Goal: Transaction & Acquisition: Purchase product/service

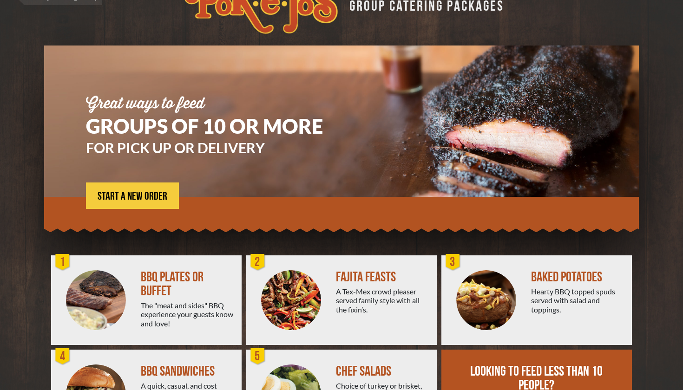
scroll to position [0, 0]
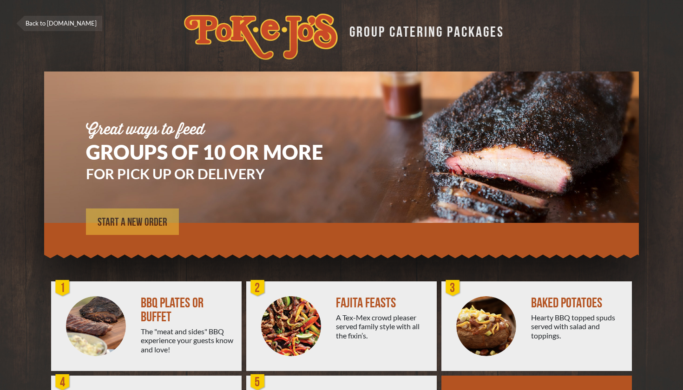
click at [159, 228] on span "START A NEW ORDER" at bounding box center [133, 222] width 70 height 11
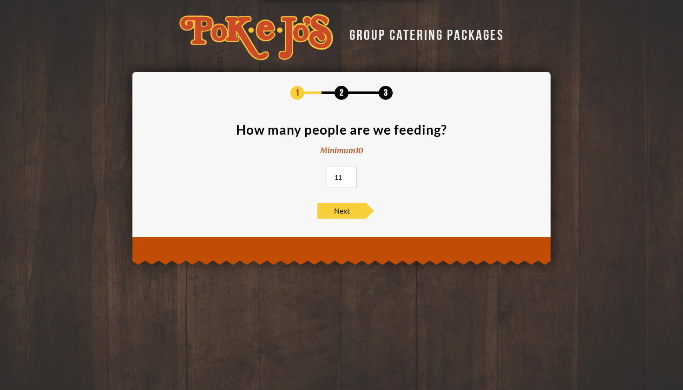
click at [349, 174] on input "11" at bounding box center [342, 177] width 30 height 21
click at [349, 174] on input "12" at bounding box center [342, 177] width 30 height 21
click at [349, 174] on input "13" at bounding box center [342, 177] width 30 height 21
click at [349, 174] on input "103" at bounding box center [342, 177] width 30 height 21
click at [349, 174] on input "104" at bounding box center [342, 177] width 30 height 21
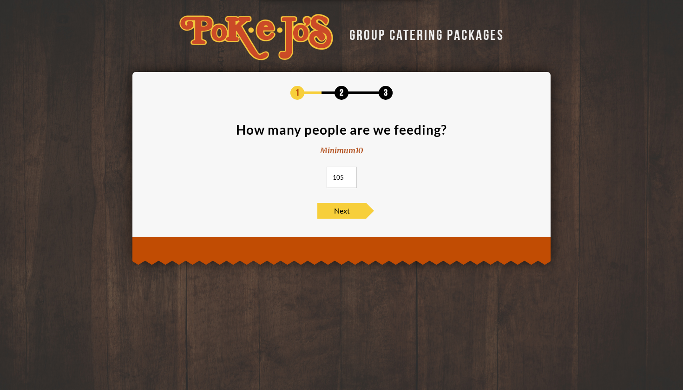
click at [349, 174] on input "105" at bounding box center [342, 177] width 30 height 21
click at [349, 174] on input "106" at bounding box center [342, 177] width 30 height 21
click at [349, 174] on input "107" at bounding box center [342, 177] width 30 height 21
click at [349, 174] on input "108" at bounding box center [342, 177] width 30 height 21
click at [349, 174] on input "109" at bounding box center [342, 177] width 30 height 21
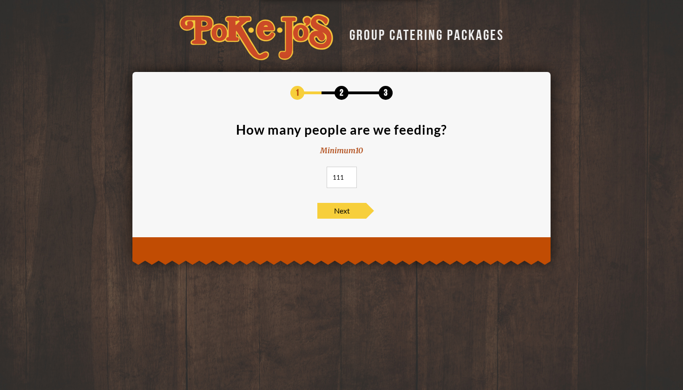
click at [349, 174] on input "111" at bounding box center [342, 177] width 30 height 21
click at [349, 174] on input "112" at bounding box center [342, 177] width 30 height 21
click at [349, 174] on input "113" at bounding box center [342, 177] width 30 height 21
click at [349, 174] on input "114" at bounding box center [342, 177] width 30 height 21
click at [349, 174] on input "115" at bounding box center [342, 177] width 30 height 21
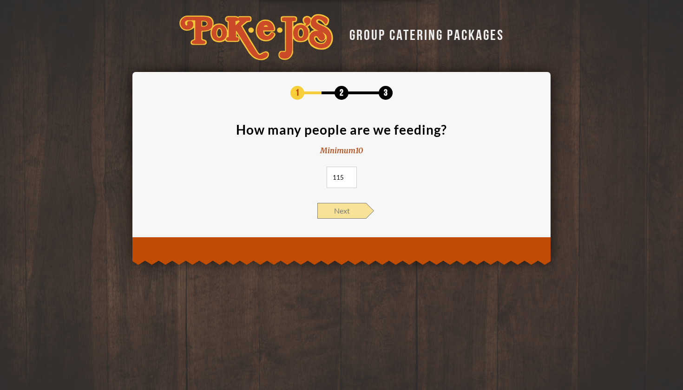
click at [335, 213] on span "Next" at bounding box center [341, 211] width 49 height 16
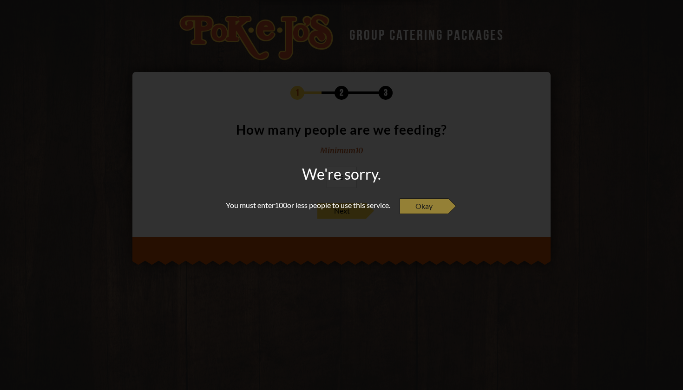
click at [413, 211] on span "Okay" at bounding box center [424, 206] width 49 height 16
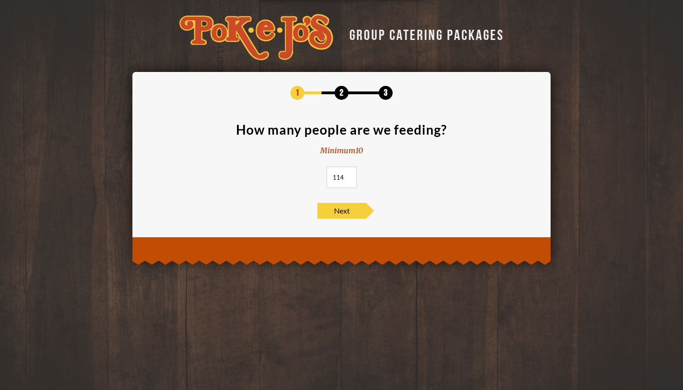
click at [348, 179] on input "114" at bounding box center [342, 177] width 30 height 21
click at [348, 179] on input "113" at bounding box center [342, 177] width 30 height 21
click at [348, 179] on input "112" at bounding box center [342, 177] width 30 height 21
click at [348, 179] on input "111" at bounding box center [342, 177] width 30 height 21
click at [348, 179] on input "110" at bounding box center [342, 177] width 30 height 21
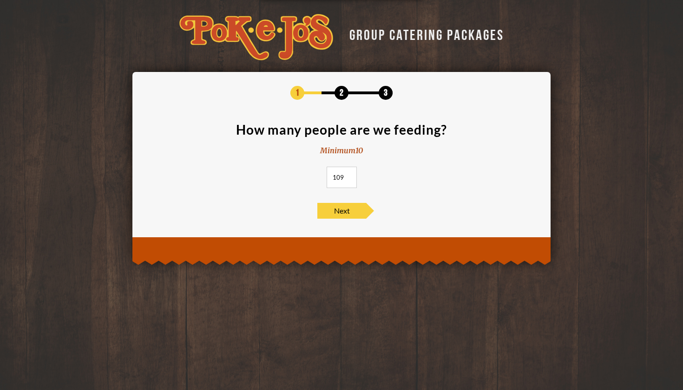
click at [348, 179] on input "109" at bounding box center [342, 177] width 30 height 21
click at [348, 179] on input "108" at bounding box center [342, 177] width 30 height 21
click at [348, 179] on input "107" at bounding box center [342, 177] width 30 height 21
click at [348, 179] on input "106" at bounding box center [342, 177] width 30 height 21
click at [348, 179] on input "105" at bounding box center [342, 177] width 30 height 21
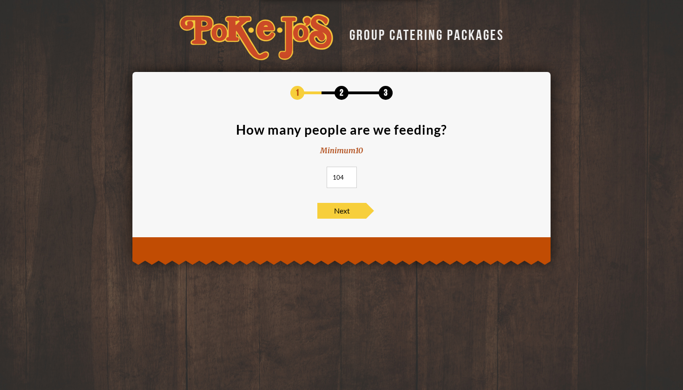
click at [348, 179] on input "104" at bounding box center [342, 177] width 30 height 21
click at [348, 179] on input "103" at bounding box center [342, 177] width 30 height 21
click at [348, 179] on input "102" at bounding box center [342, 177] width 30 height 21
click at [348, 179] on input "101" at bounding box center [342, 177] width 30 height 21
type input "100"
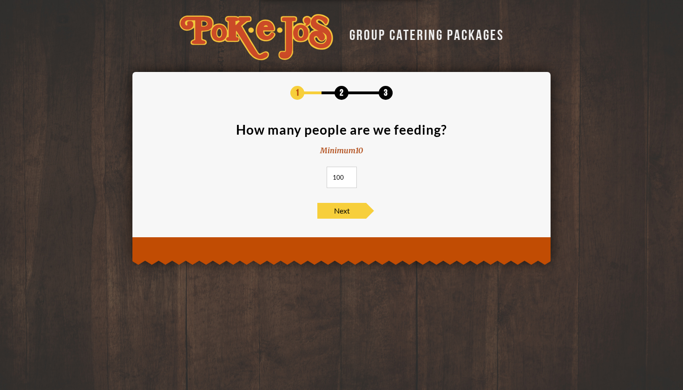
click at [348, 179] on input "100" at bounding box center [342, 177] width 30 height 21
click at [340, 210] on span "Next" at bounding box center [341, 211] width 49 height 16
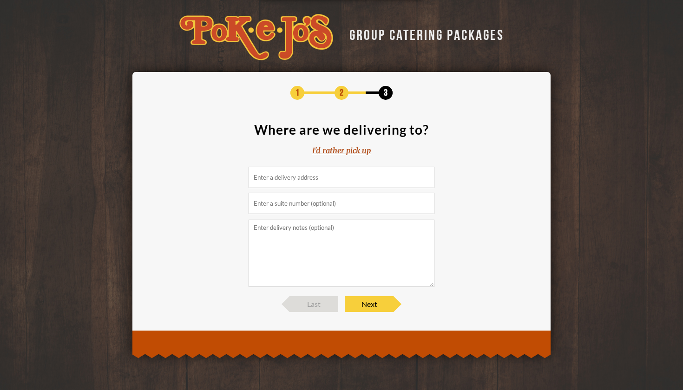
click at [303, 180] on input at bounding box center [342, 177] width 186 height 21
click at [333, 150] on div "I'd rather pick up" at bounding box center [341, 150] width 59 height 11
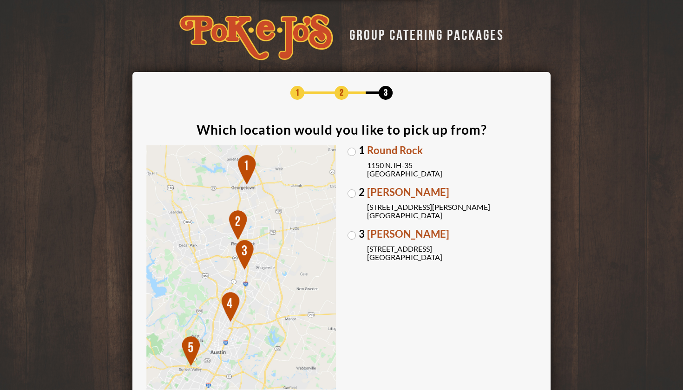
scroll to position [94, 0]
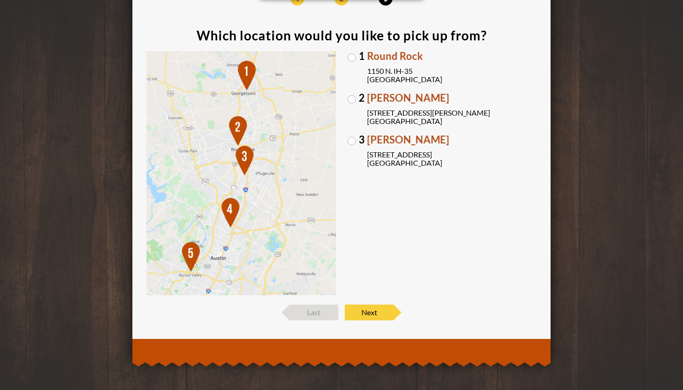
click at [351, 138] on label "3 Brodie Oaks 4109 S. Capitol of TX Hwy Austin, TX 78704" at bounding box center [443, 151] width 190 height 33
click at [0, 0] on input "3 Brodie Oaks 4109 S. Capitol of TX Hwy Austin, TX 78704" at bounding box center [0, 0] width 0 height 0
click at [379, 310] on span "Next" at bounding box center [369, 313] width 49 height 16
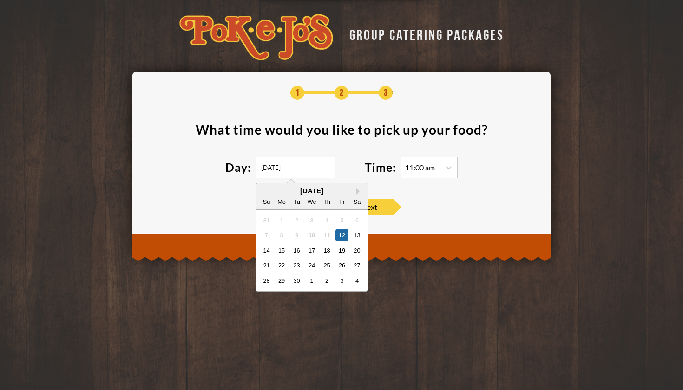
click at [301, 166] on input "09/12/2025" at bounding box center [295, 167] width 79 height 21
click at [357, 191] on button "Next Month" at bounding box center [359, 191] width 7 height 7
click at [357, 190] on div "October 2025" at bounding box center [312, 190] width 112 height 7
click at [357, 189] on div "October 2025" at bounding box center [312, 190] width 112 height 7
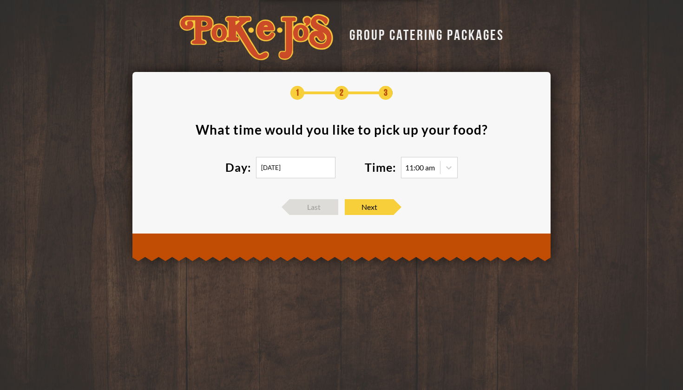
click at [351, 140] on section "What time would you like to pick up your food ? Day: 09/12/2025 Time: 11:00 am" at bounding box center [341, 156] width 390 height 67
click at [380, 203] on span "Next" at bounding box center [369, 207] width 49 height 16
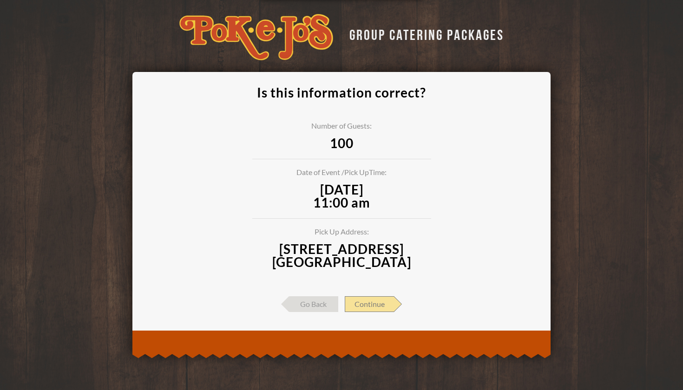
click at [377, 299] on span "Continue" at bounding box center [369, 304] width 49 height 16
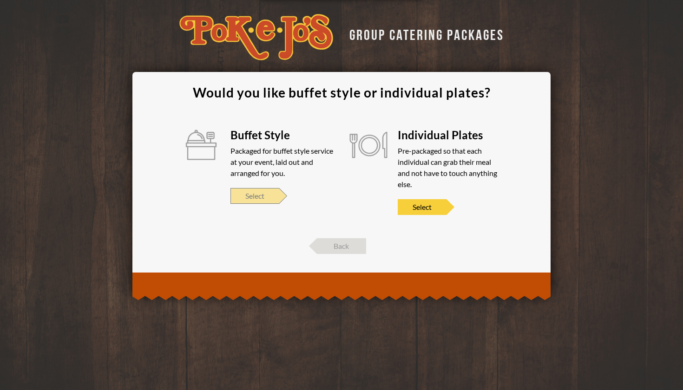
click at [257, 198] on span "Select" at bounding box center [255, 196] width 49 height 16
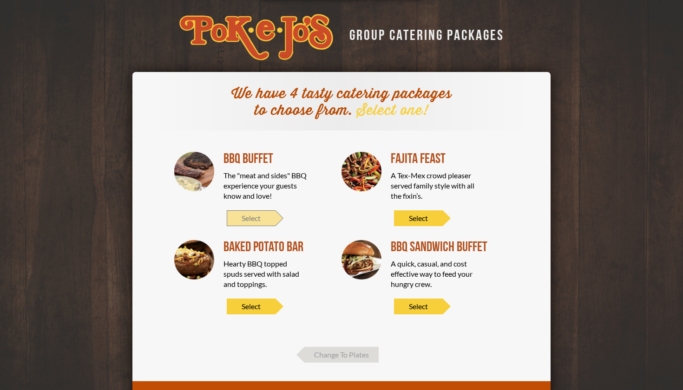
click at [256, 222] on span "Select" at bounding box center [251, 219] width 49 height 16
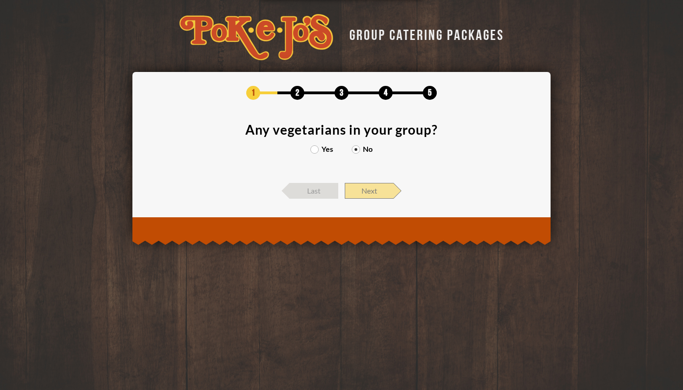
click at [372, 194] on span "Next" at bounding box center [369, 191] width 49 height 16
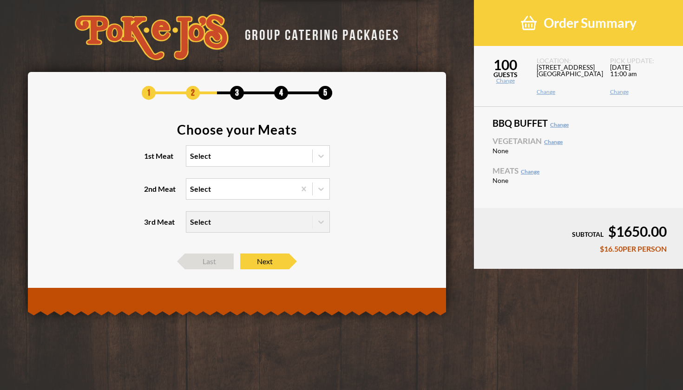
click at [268, 151] on div "Select" at bounding box center [249, 156] width 126 height 20
click at [150, 160] on input "1st Meat Select" at bounding box center [150, 160] width 0 height 0
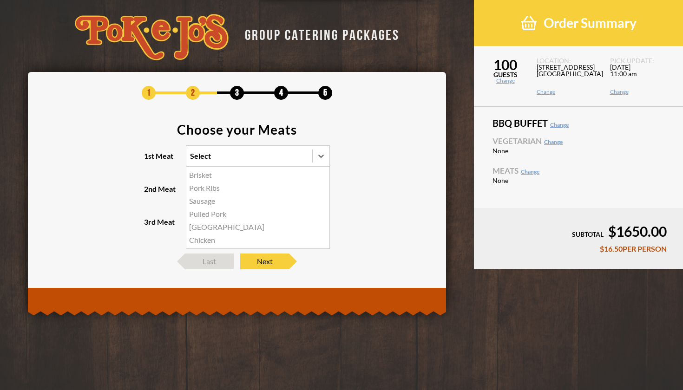
click at [238, 171] on div "Brisket" at bounding box center [257, 175] width 143 height 13
click at [150, 160] on input "1st Meat option Brisket focused, 1 of 6. 6 results available. Use Up and Down t…" at bounding box center [150, 160] width 0 height 0
click at [232, 184] on div "Select" at bounding box center [240, 189] width 109 height 20
click at [150, 193] on input "2nd Meat Select" at bounding box center [150, 193] width 0 height 0
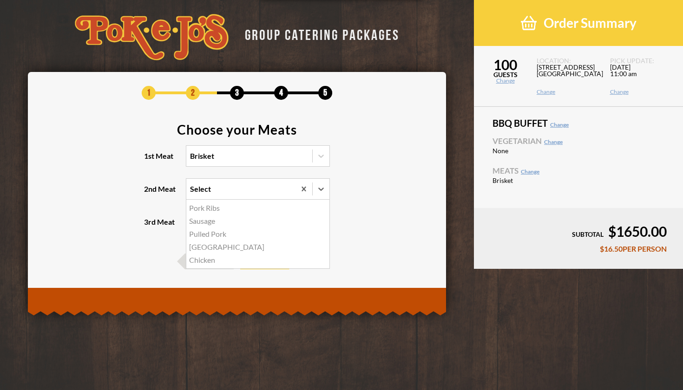
click at [211, 218] on div "Sausage" at bounding box center [257, 221] width 143 height 13
click at [150, 193] on input "2nd Meat option Sausage focused, 2 of 5. 5 results available. Use Up and Down t…" at bounding box center [150, 193] width 0 height 0
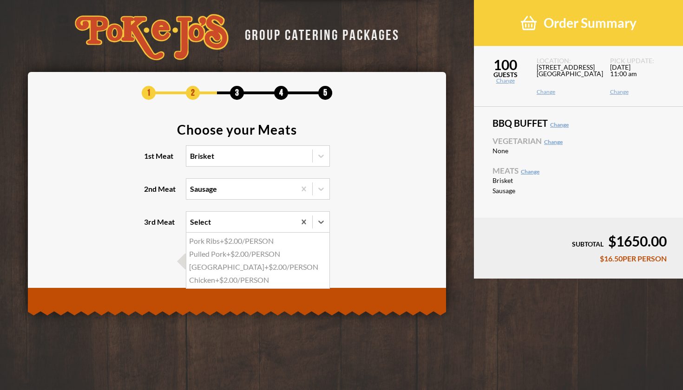
click at [224, 226] on div "Select" at bounding box center [240, 222] width 109 height 20
click at [150, 226] on input "3rd Meat option Pork Ribs focused, 1 of 4. 4 results available. Use Up and Down…" at bounding box center [150, 226] width 0 height 0
click at [215, 253] on div "Pulled Pork +$2.00/PERSON" at bounding box center [257, 254] width 143 height 13
click at [150, 226] on input "3rd Meat option Pulled Pork focused, 2 of 4. 4 results available. Use Up and Do…" at bounding box center [150, 226] width 0 height 0
click at [306, 222] on icon at bounding box center [303, 221] width 9 height 9
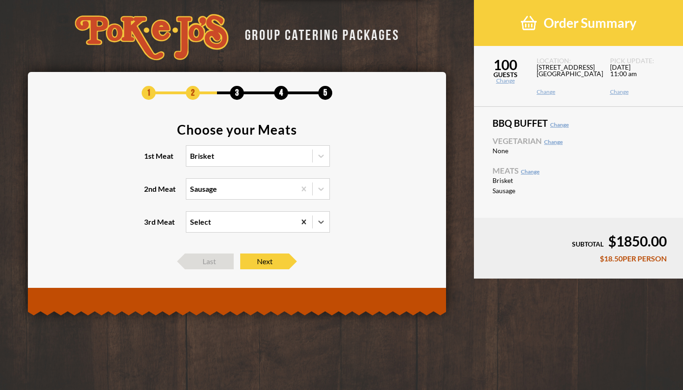
click at [150, 226] on input "3rd Meat option Pulled Pork, selected. 0 results available. Select is focused ,…" at bounding box center [150, 226] width 0 height 0
click at [262, 261] on span "Next" at bounding box center [264, 262] width 49 height 16
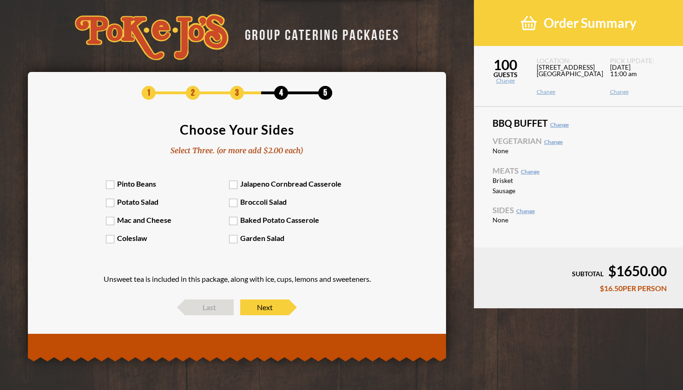
click at [110, 185] on label "Pinto Beans" at bounding box center [168, 183] width 124 height 9
click at [0, 0] on input "Pinto Beans" at bounding box center [0, 0] width 0 height 0
click at [110, 222] on label "Mac and Cheese" at bounding box center [168, 220] width 124 height 9
click at [0, 0] on input "Mac and Cheese" at bounding box center [0, 0] width 0 height 0
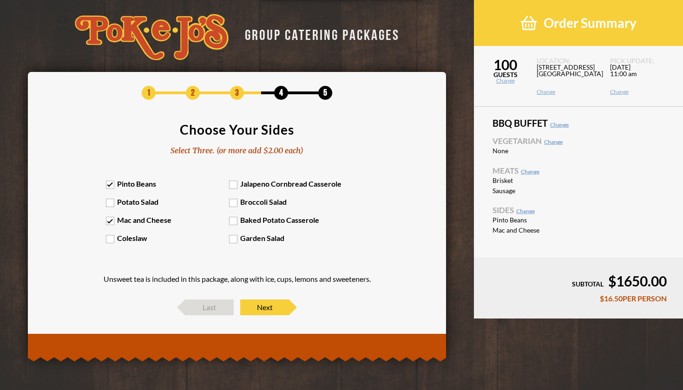
click at [232, 239] on label "Garden Salad" at bounding box center [291, 238] width 124 height 9
click at [0, 0] on input "Garden Salad" at bounding box center [0, 0] width 0 height 0
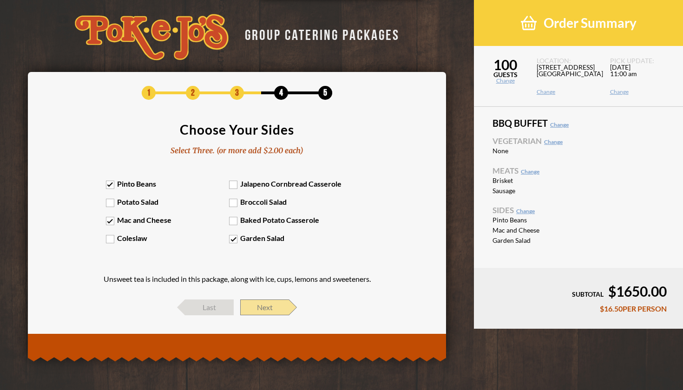
click at [261, 303] on span "Next" at bounding box center [264, 308] width 49 height 16
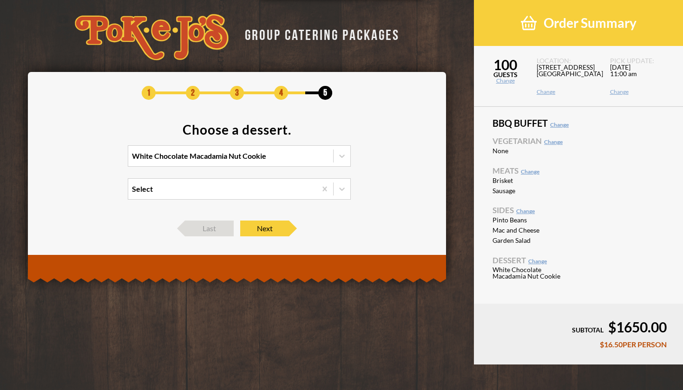
click at [285, 192] on div "Select" at bounding box center [222, 189] width 188 height 20
click at [92, 193] on input "Select" at bounding box center [92, 193] width 0 height 0
click at [383, 169] on section "Choose a dessert. White Chocolate Macadamia Nut Cookie Select" at bounding box center [237, 167] width 390 height 88
click at [277, 230] on span "Next" at bounding box center [264, 229] width 49 height 16
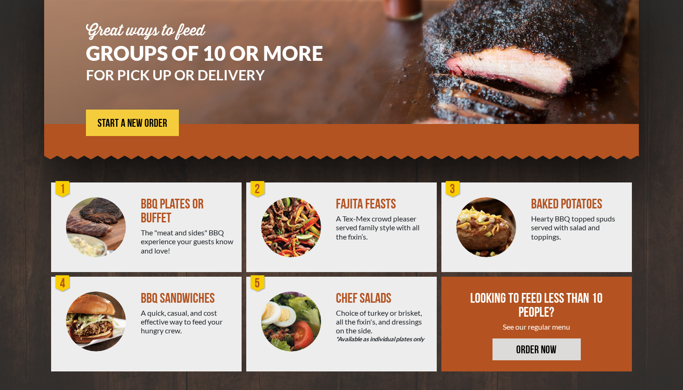
scroll to position [99, 0]
click at [110, 129] on span "START A NEW ORDER" at bounding box center [133, 123] width 70 height 11
